Goal: Task Accomplishment & Management: Manage account settings

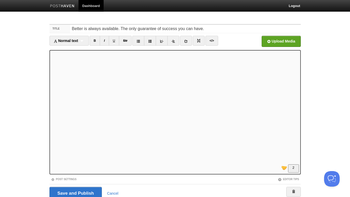
scroll to position [21, 0]
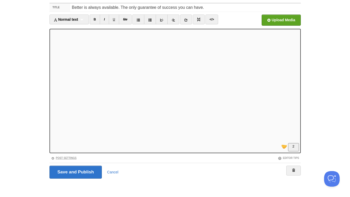
click at [72, 157] on link "Post Settings" at bounding box center [64, 157] width 26 height 3
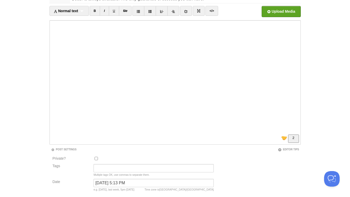
scroll to position [65, 0]
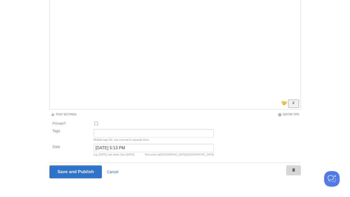
click at [294, 171] on span at bounding box center [293, 170] width 4 height 4
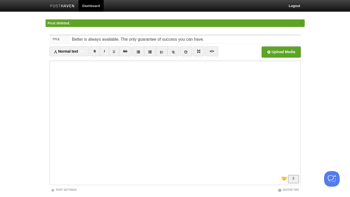
click at [90, 7] on link "Dashboard" at bounding box center [90, 6] width 25 height 12
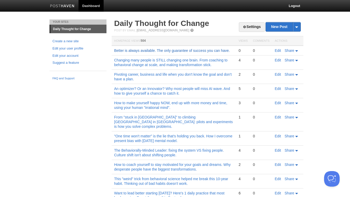
click at [180, 51] on link "Better is always available. The only guarantee of success you can have." at bounding box center [171, 50] width 115 height 4
